Goal: Browse casually

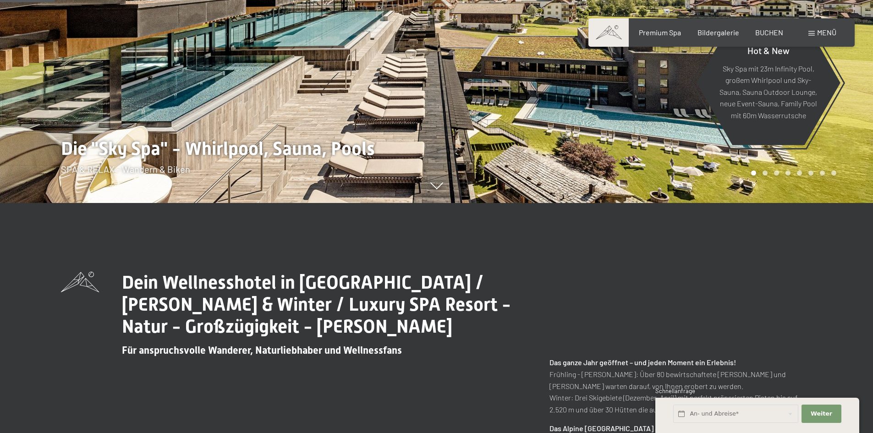
scroll to position [46, 0]
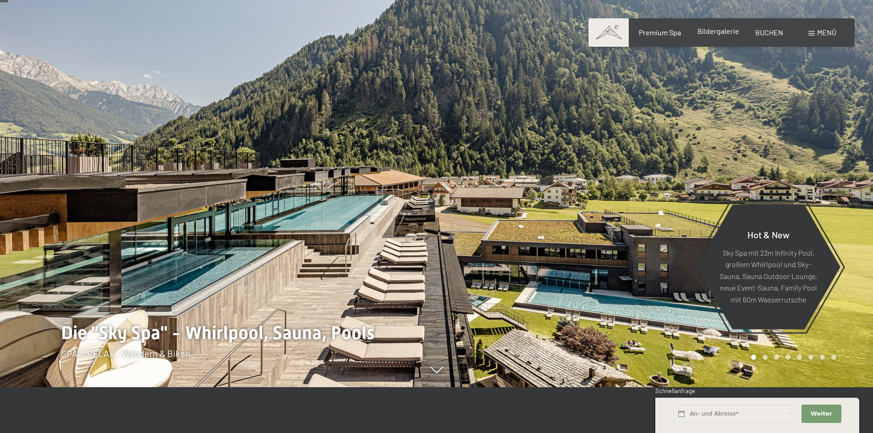
click at [728, 36] on div "Bildergalerie" at bounding box center [719, 31] width 42 height 10
click at [728, 32] on span "Bildergalerie" at bounding box center [719, 31] width 42 height 9
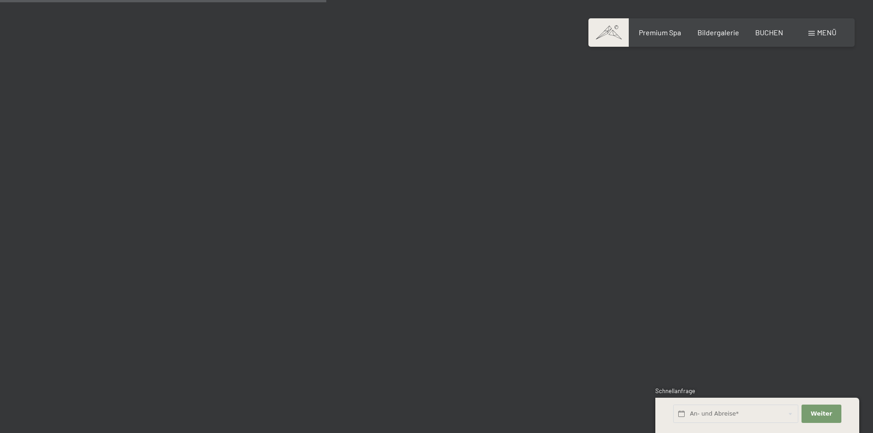
scroll to position [4309, 0]
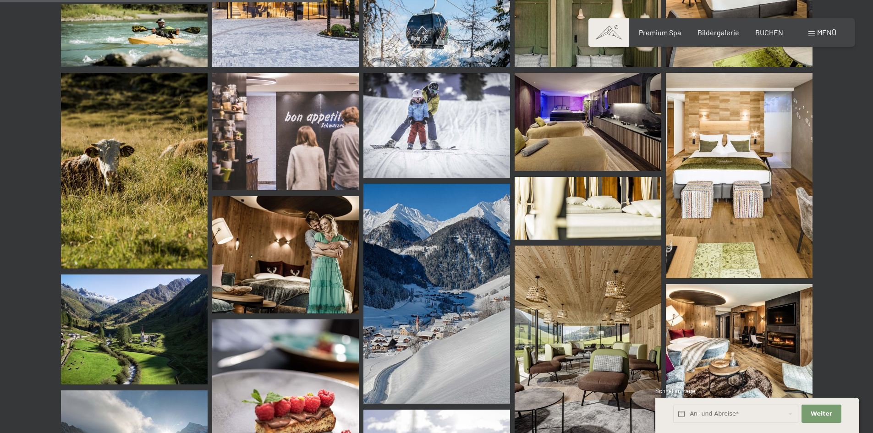
click at [749, 154] on img at bounding box center [739, 175] width 147 height 205
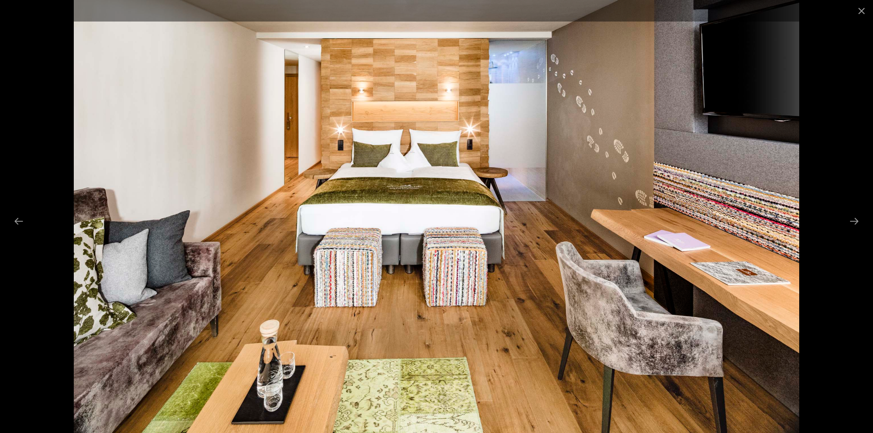
scroll to position [4080, 0]
click at [861, 9] on button "Close gallery" at bounding box center [861, 11] width 23 height 22
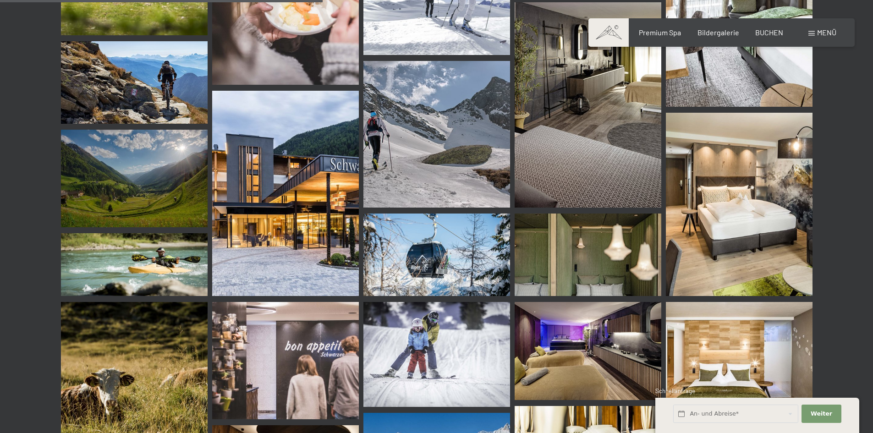
scroll to position [4309, 0]
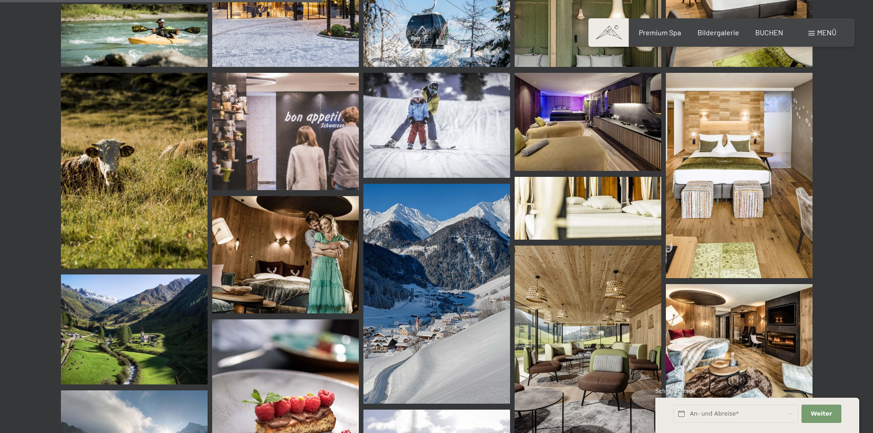
click at [758, 148] on img at bounding box center [739, 175] width 147 height 205
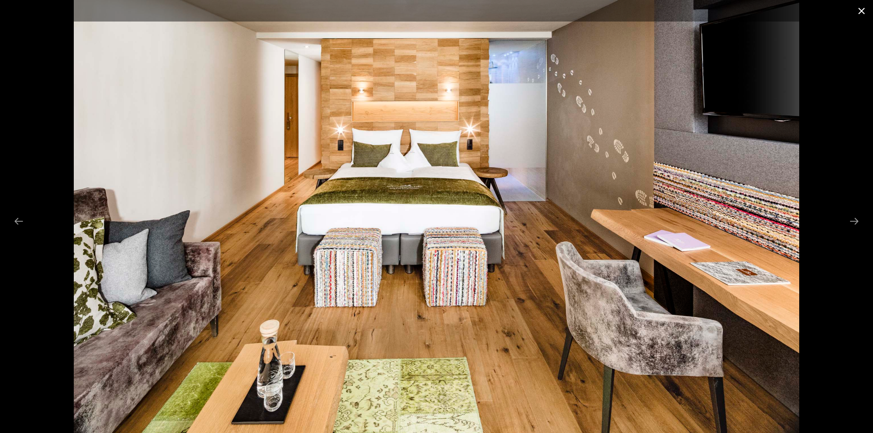
click at [863, 11] on button "Close gallery" at bounding box center [861, 11] width 23 height 22
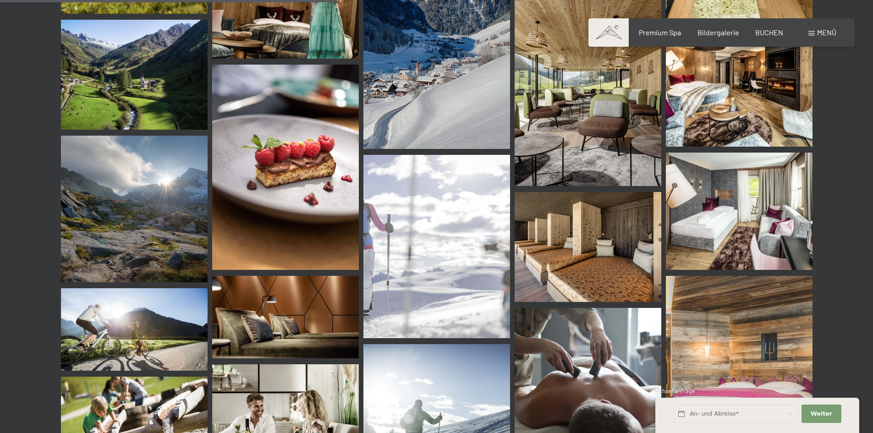
scroll to position [4584, 0]
